Goal: Task Accomplishment & Management: Manage account settings

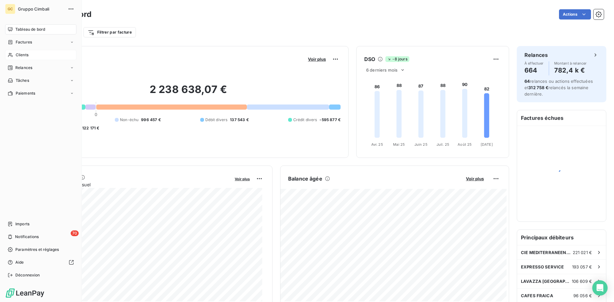
click at [21, 56] on span "Clients" at bounding box center [22, 55] width 13 height 6
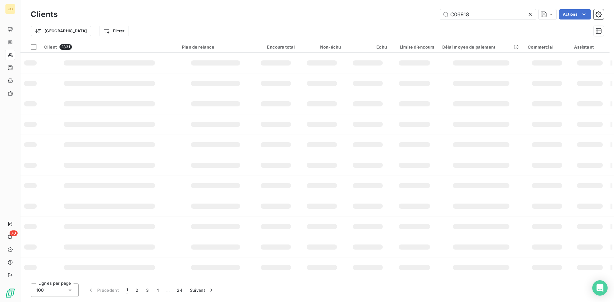
type input "C06918"
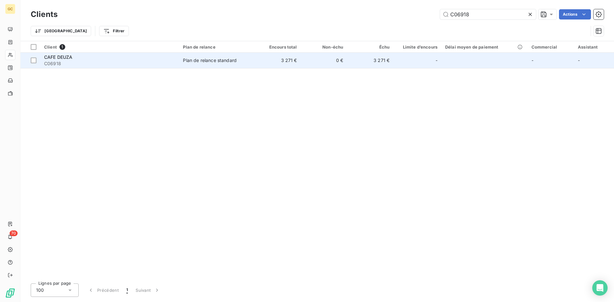
click at [60, 59] on span "CAFE DEUZA" at bounding box center [58, 56] width 28 height 5
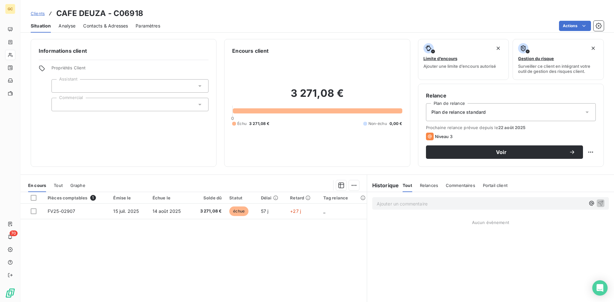
click at [102, 28] on span "Contacts & Adresses" at bounding box center [105, 26] width 45 height 6
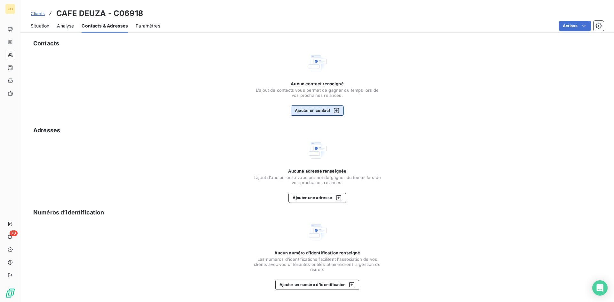
click at [310, 108] on button "Ajouter un contact" at bounding box center [317, 111] width 53 height 10
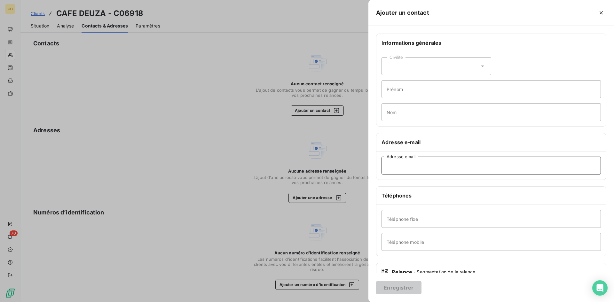
click at [396, 164] on input "Adresse email" at bounding box center [491, 166] width 219 height 18
paste input "[EMAIL_ADDRESS][DOMAIN_NAME]"
type input "[EMAIL_ADDRESS][DOMAIN_NAME]"
click at [400, 288] on button "Enregistrer" at bounding box center [398, 287] width 45 height 13
